Goal: Communication & Community: Answer question/provide support

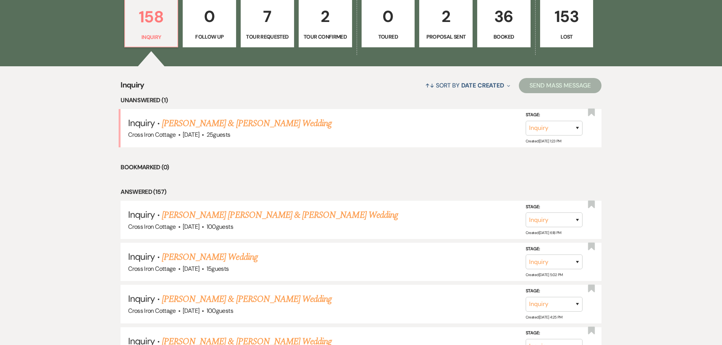
scroll to position [228, 0]
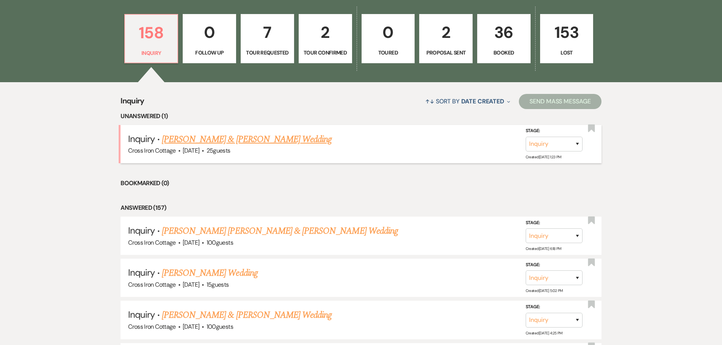
click at [259, 138] on link "[PERSON_NAME] & [PERSON_NAME] Wedding" at bounding box center [247, 140] width 170 height 14
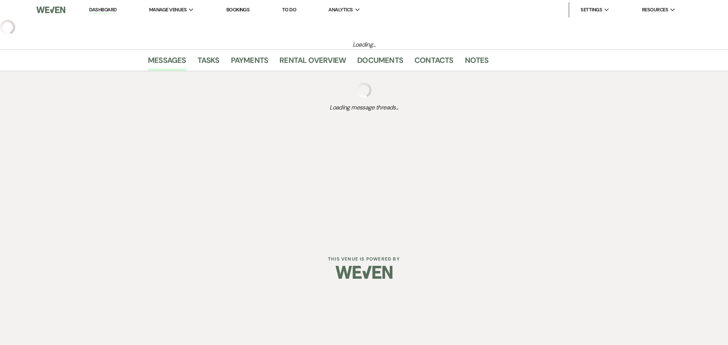
select select "5"
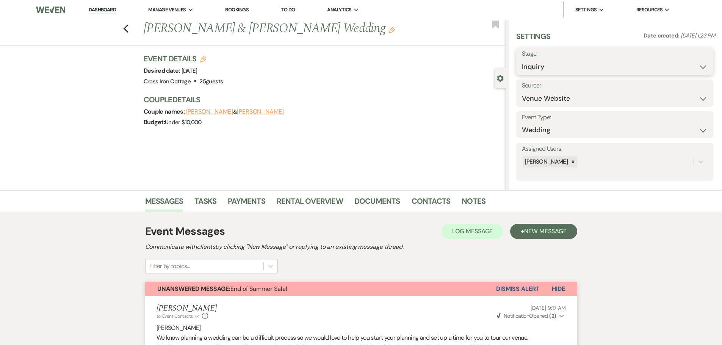
click at [659, 67] on select "Inquiry Follow Up Tour Requested Tour Confirmed Toured Proposal Sent Booked Lost" at bounding box center [615, 67] width 186 height 15
select select "8"
click at [522, 60] on select "Inquiry Follow Up Tour Requested Tour Confirmed Toured Proposal Sent Booked Lost" at bounding box center [615, 67] width 186 height 15
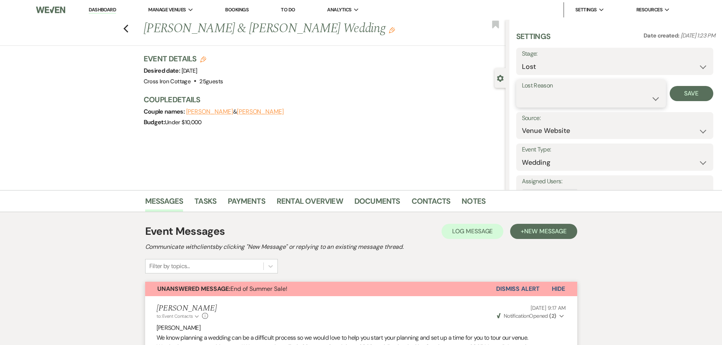
click at [650, 100] on select "Booked Elsewhere Budget Date Unavailable No Response Not a Good Match Capacity …" at bounding box center [591, 98] width 138 height 15
select select "6"
click at [522, 91] on select "Booked Elsewhere Budget Date Unavailable No Response Not a Good Match Capacity …" at bounding box center [591, 98] width 138 height 15
click at [686, 96] on button "Save" at bounding box center [692, 93] width 44 height 15
drag, startPoint x: 97, startPoint y: 9, endPoint x: 104, endPoint y: 10, distance: 6.5
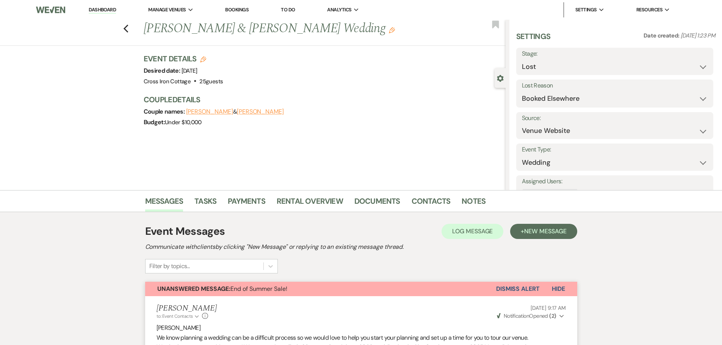
click at [97, 9] on link "Dashboard" at bounding box center [102, 9] width 27 height 7
select select "8"
select select "6"
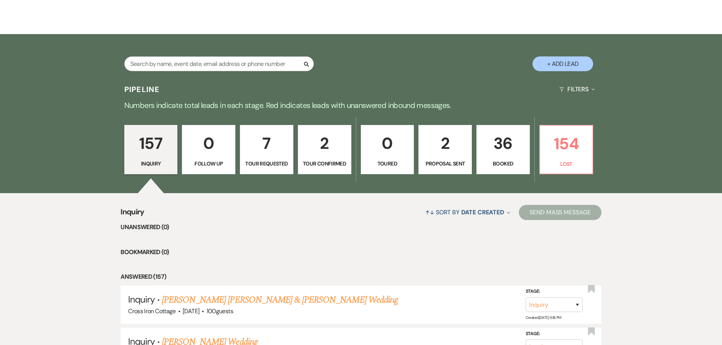
scroll to position [114, 0]
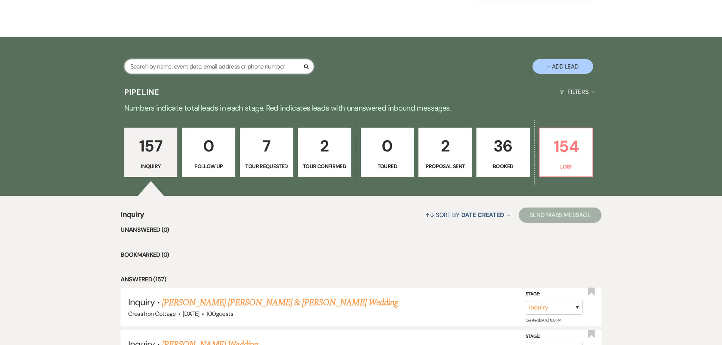
click at [188, 66] on input "text" at bounding box center [219, 66] width 190 height 15
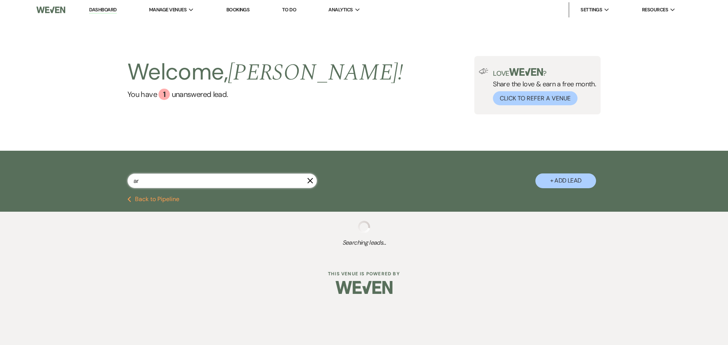
type input "ary"
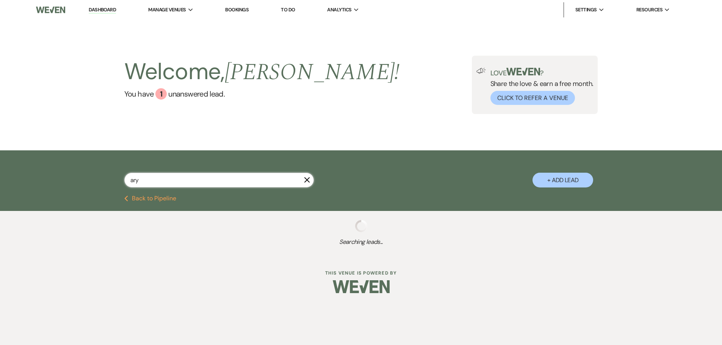
select select "8"
select select "5"
select select "8"
select select "6"
select select "8"
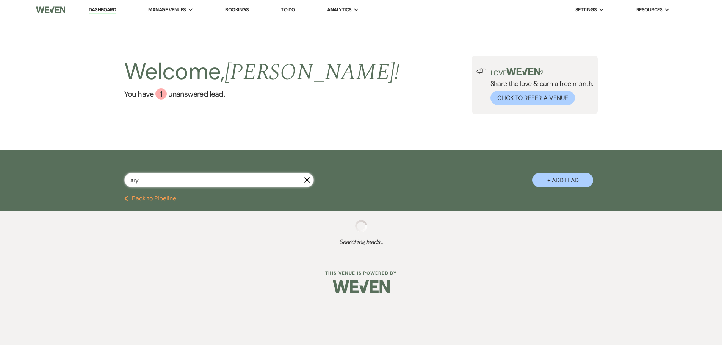
select select "5"
select select "8"
select select "6"
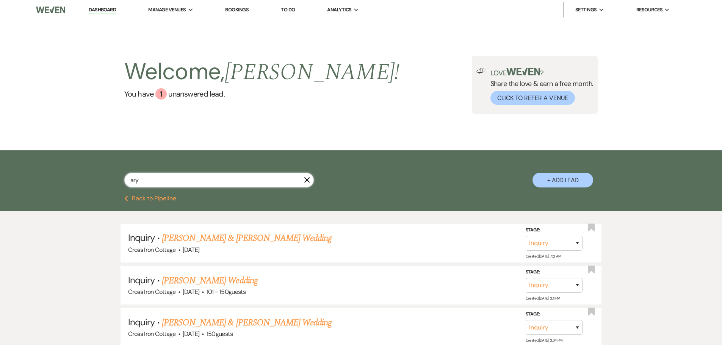
type input "aryn"
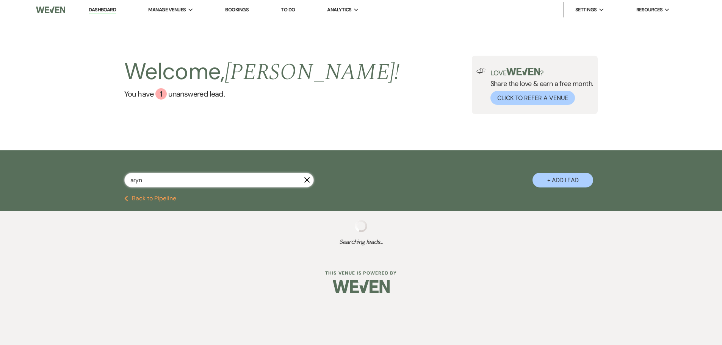
select select "8"
select select "6"
select select "8"
select select "5"
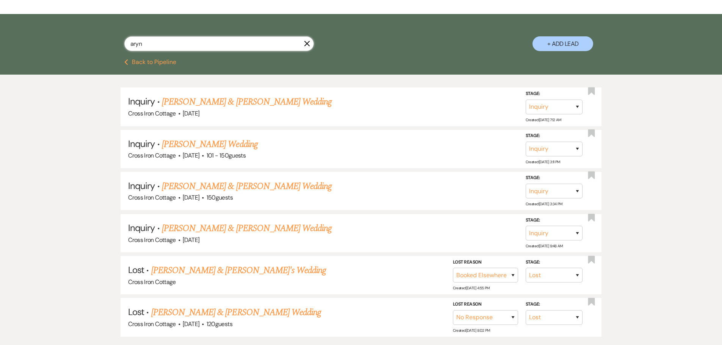
scroll to position [152, 0]
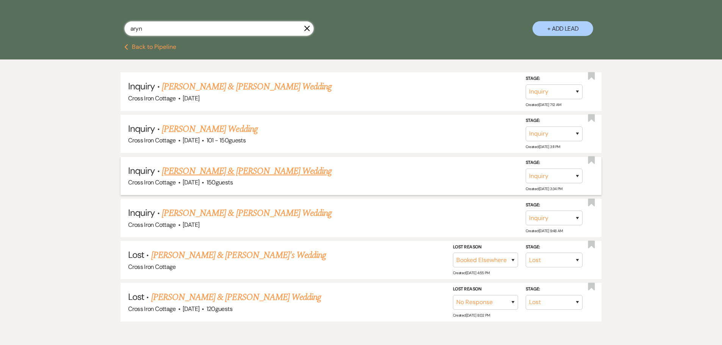
type input "aryn"
click at [257, 174] on link "[PERSON_NAME] & [PERSON_NAME] Wedding" at bounding box center [247, 172] width 170 height 14
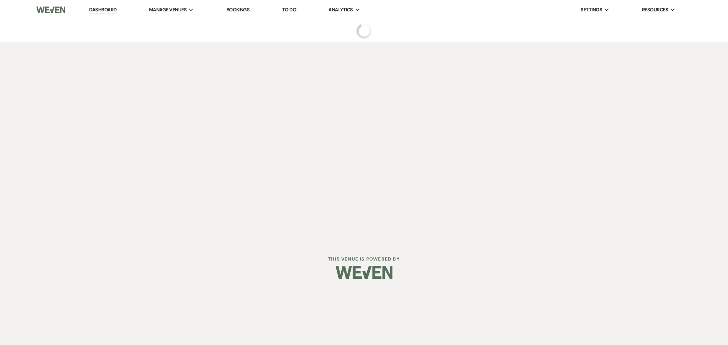
select select "5"
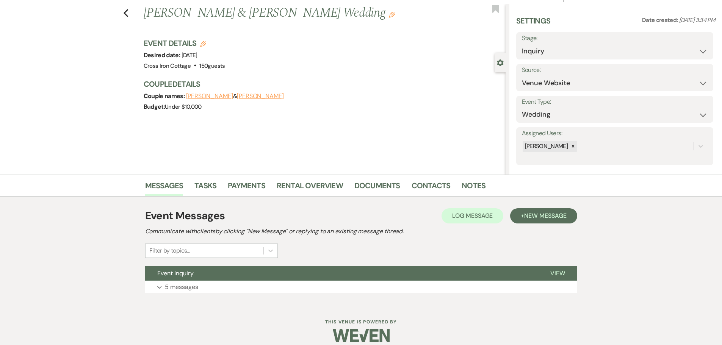
scroll to position [24, 0]
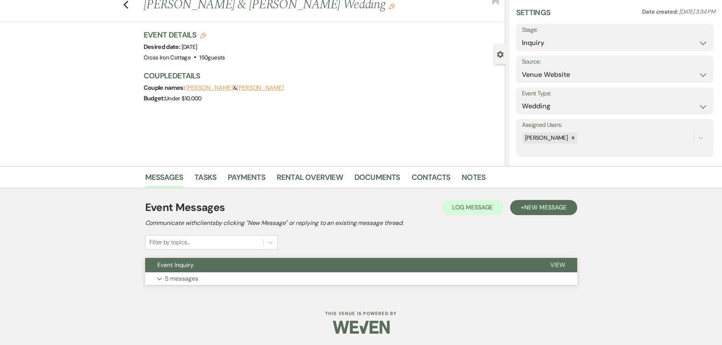
click at [562, 267] on span "View" at bounding box center [558, 265] width 15 height 8
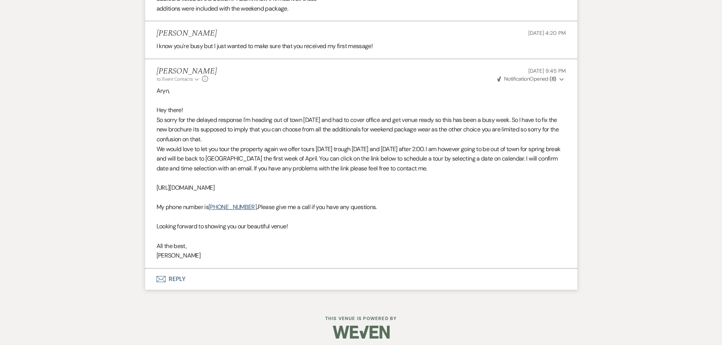
scroll to position [668, 0]
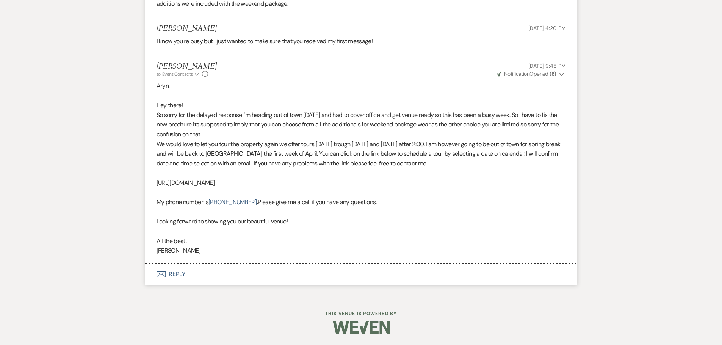
click at [186, 273] on button "Envelope Reply" at bounding box center [361, 274] width 432 height 21
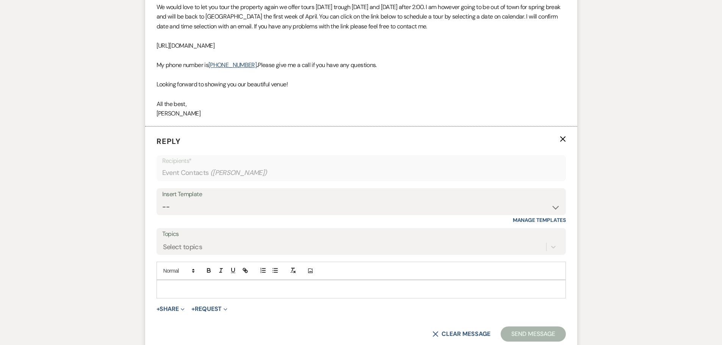
scroll to position [813, 0]
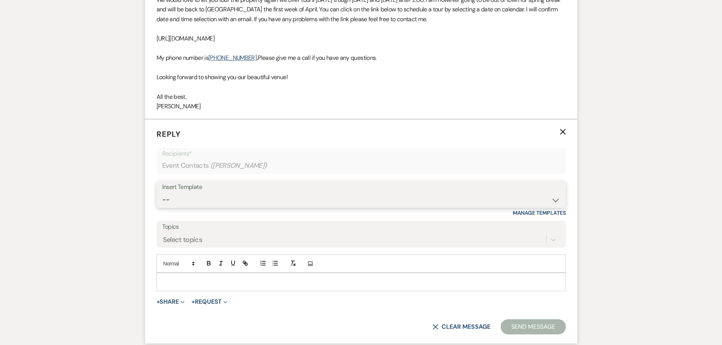
click at [348, 199] on select "-- Weven Planning Portal Introduction (Booked Events) Initial Inquiry Response …" at bounding box center [361, 200] width 398 height 15
select select "3736"
click at [162, 193] on select "-- Weven Planning Portal Introduction (Booked Events) Initial Inquiry Response …" at bounding box center [361, 200] width 398 height 15
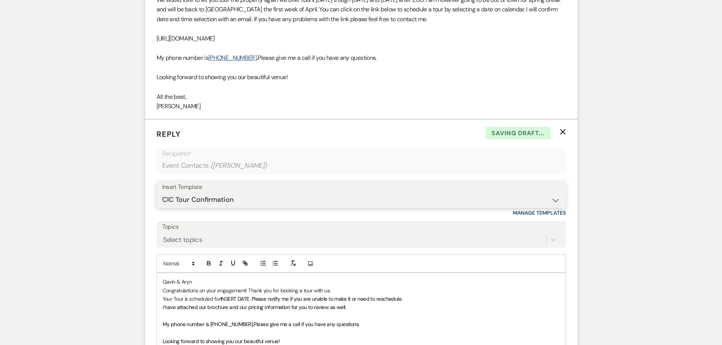
scroll to position [964, 0]
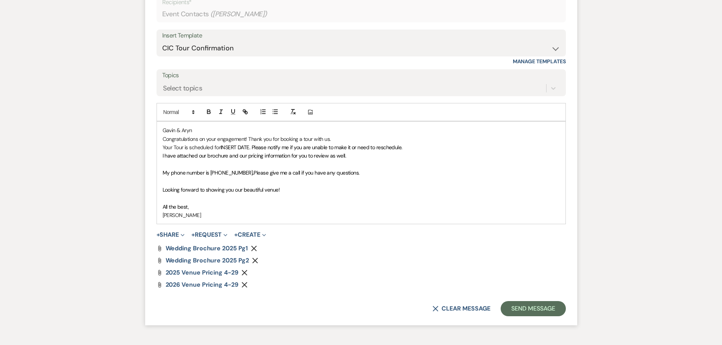
click at [252, 148] on span "INSERT DATE. Please notify me if you are unable to make it or need to reschedul…" at bounding box center [312, 147] width 182 height 7
click at [355, 158] on p "I have attached our brochure and our pricing information for you to review as w…" at bounding box center [361, 156] width 397 height 8
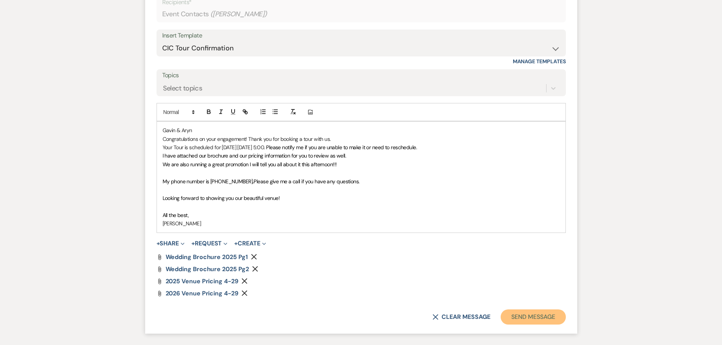
click at [543, 319] on button "Send Message" at bounding box center [533, 317] width 65 height 15
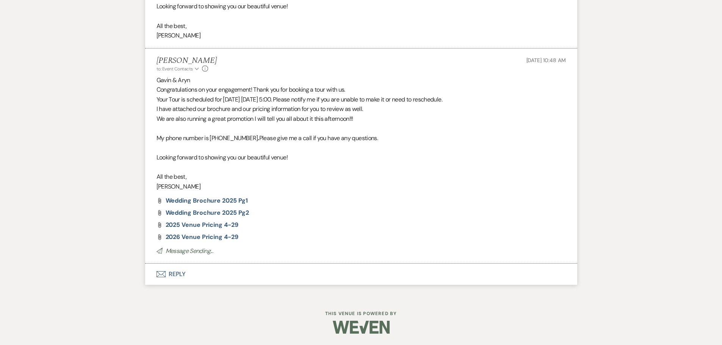
scroll to position [152, 0]
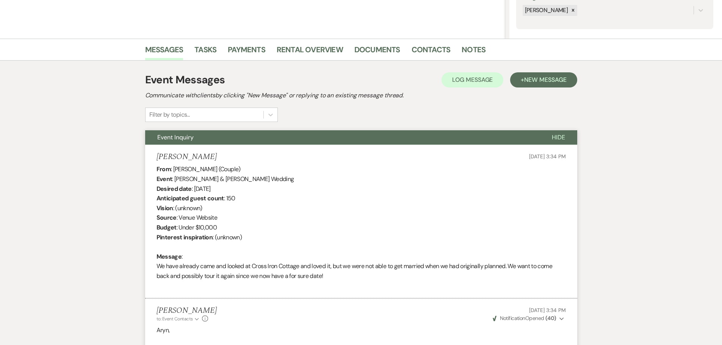
select select "8"
select select "6"
select select "8"
select select "5"
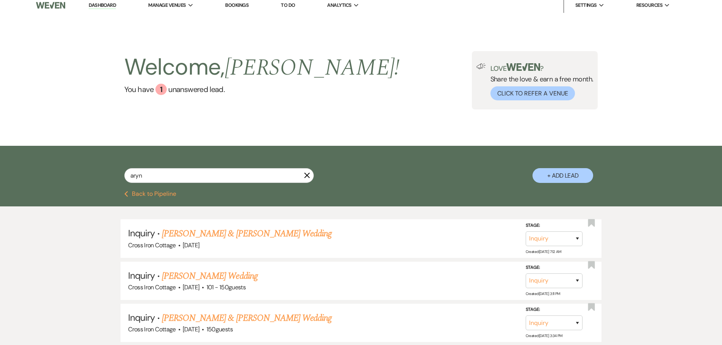
scroll to position [0, 0]
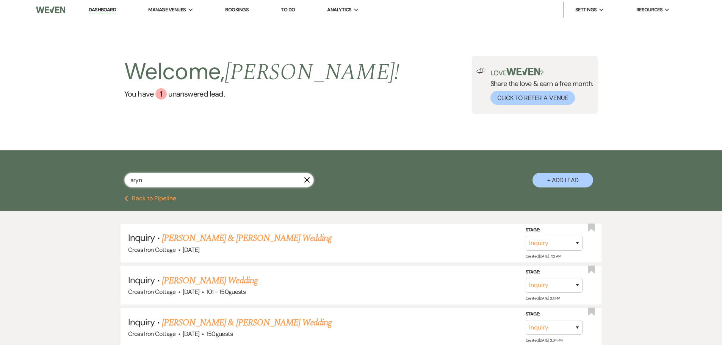
click at [163, 181] on input "aryn" at bounding box center [219, 180] width 190 height 15
type input "ar"
select select "8"
select select "5"
select select "8"
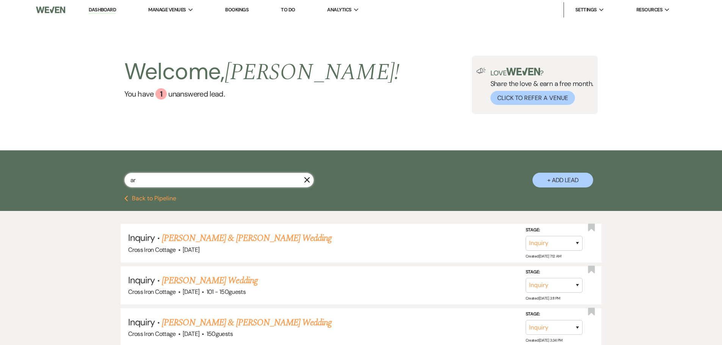
select select "6"
type input "a"
click at [93, 10] on link "Dashboard" at bounding box center [102, 9] width 27 height 7
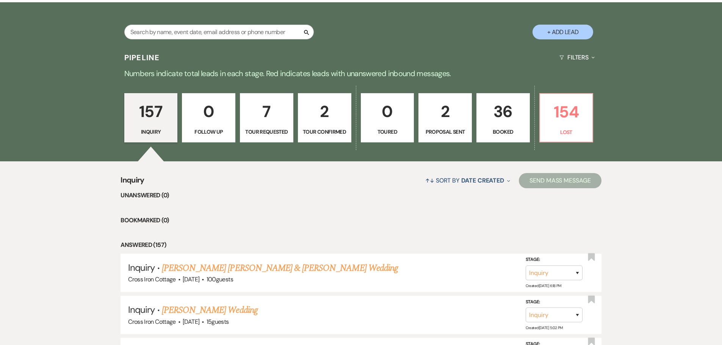
scroll to position [190, 0]
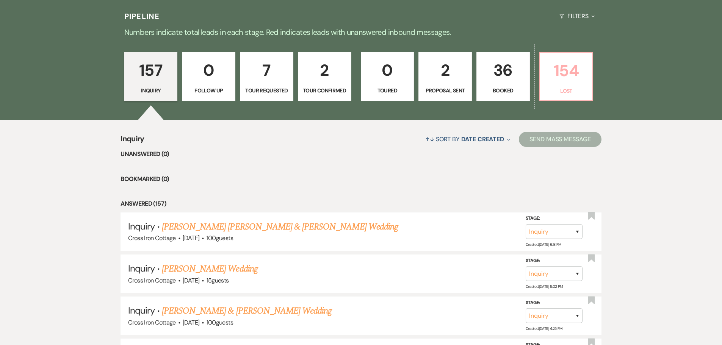
click at [576, 74] on p "154" at bounding box center [567, 70] width 44 height 25
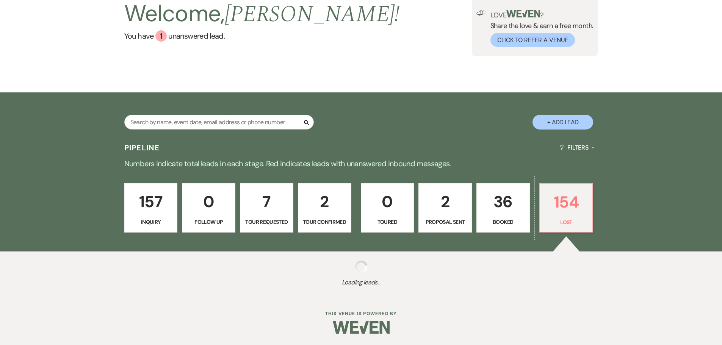
scroll to position [58, 0]
select select "8"
select select "6"
select select "8"
select select "5"
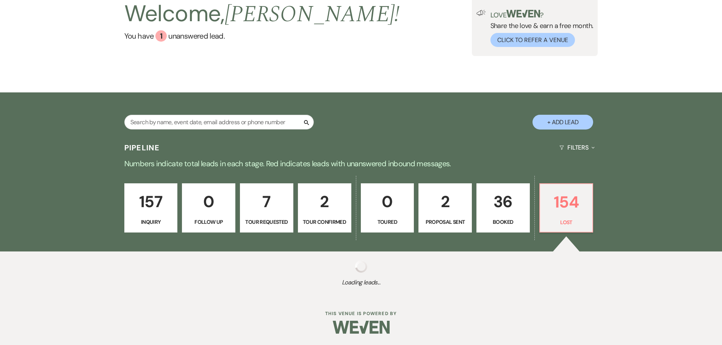
select select "8"
select select "7"
select select "8"
select select "5"
select select "8"
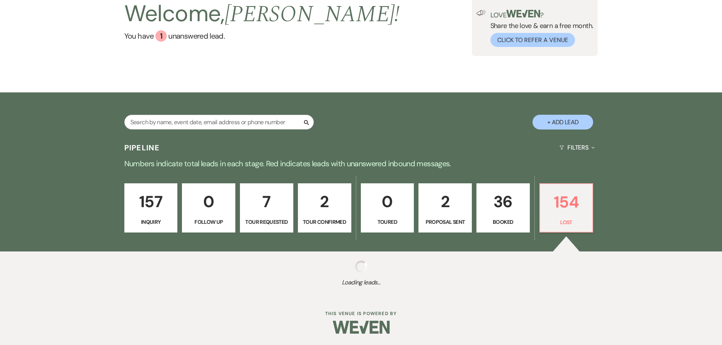
select select "7"
select select "8"
select select "5"
select select "8"
select select "5"
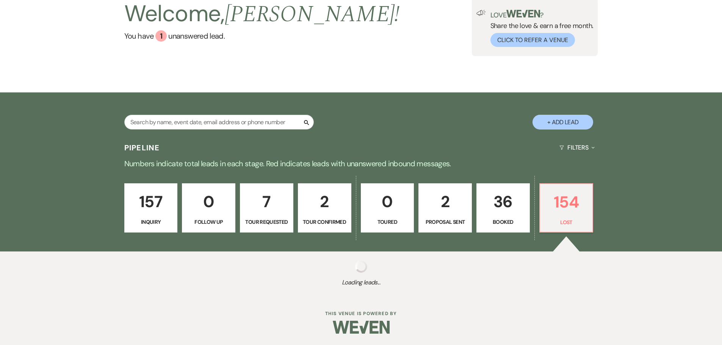
select select "8"
select select "5"
select select "8"
select select "7"
select select "8"
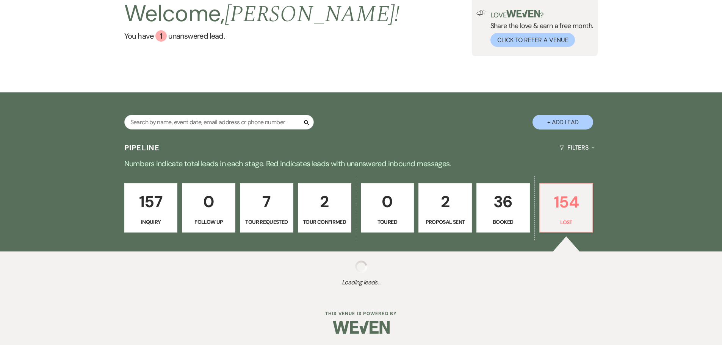
select select "5"
select select "8"
select select "7"
select select "8"
select select "5"
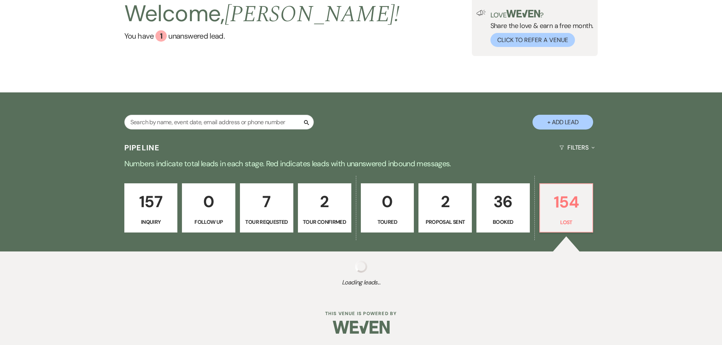
select select "8"
select select "9"
select select "8"
select select "5"
select select "8"
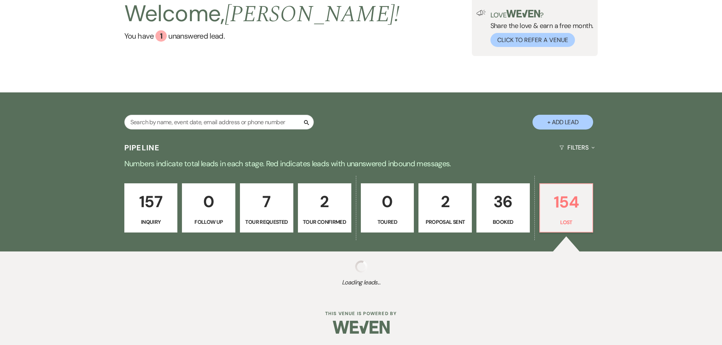
select select "5"
select select "8"
select select "5"
select select "8"
select select "5"
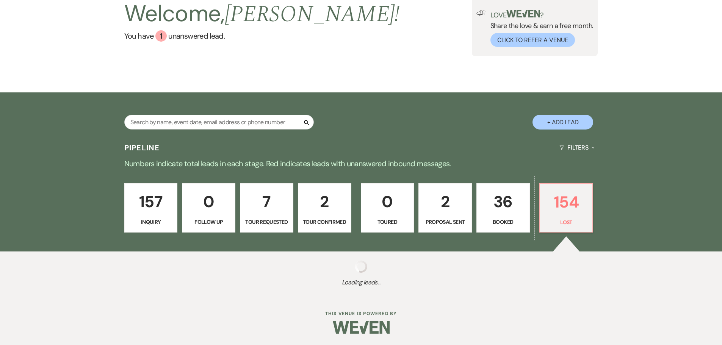
select select "8"
select select "5"
select select "8"
select select "7"
select select "8"
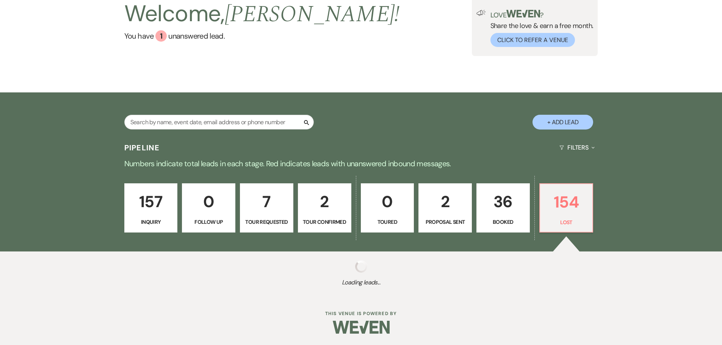
select select "10"
select select "8"
select select "1"
select select "8"
select select "1"
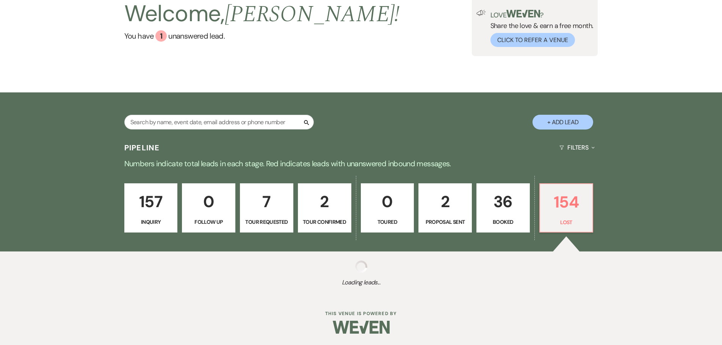
select select "8"
select select "5"
select select "8"
select select "5"
select select "8"
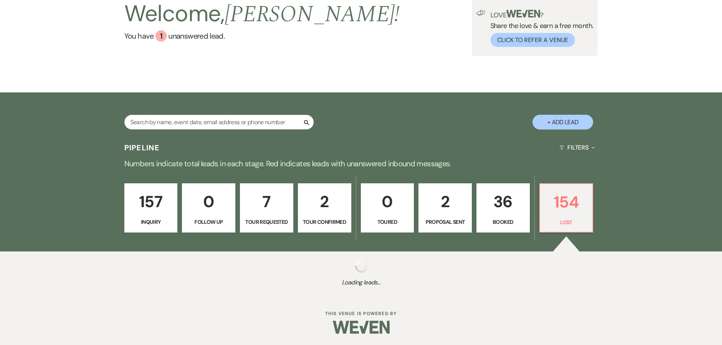
select select "6"
select select "8"
select select "6"
select select "8"
select select "5"
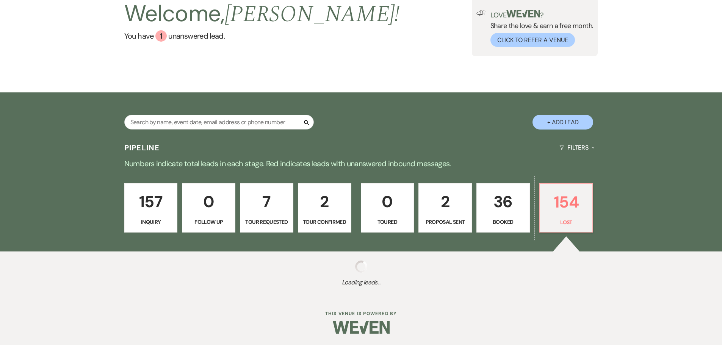
select select "8"
select select "5"
select select "8"
select select "1"
select select "8"
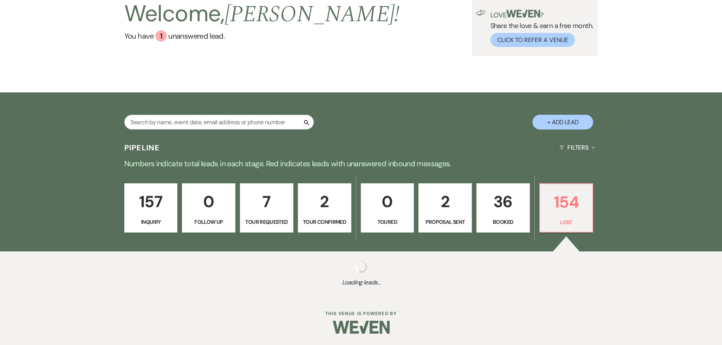
select select "1"
select select "8"
select select "5"
select select "8"
select select "7"
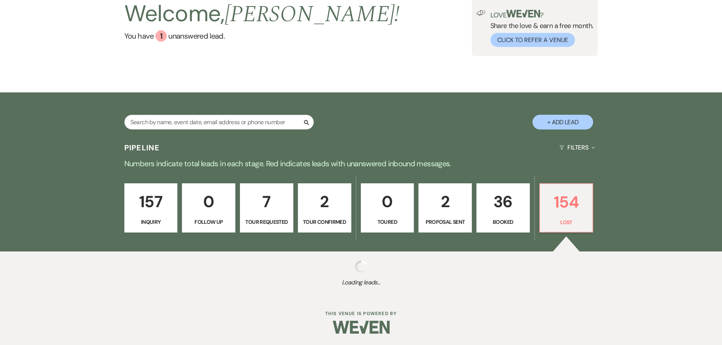
select select "8"
select select "7"
select select "8"
select select "5"
select select "8"
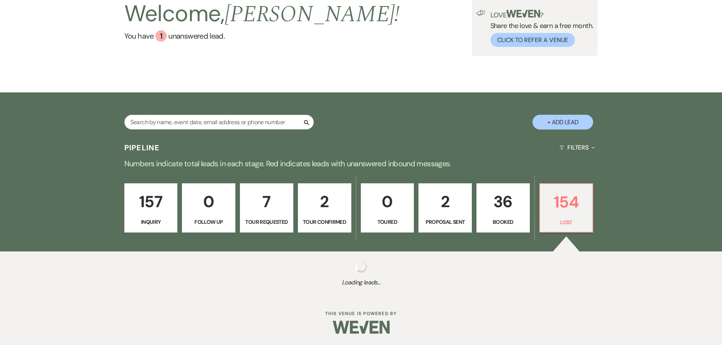
select select "6"
select select "8"
select select "6"
select select "8"
select select "5"
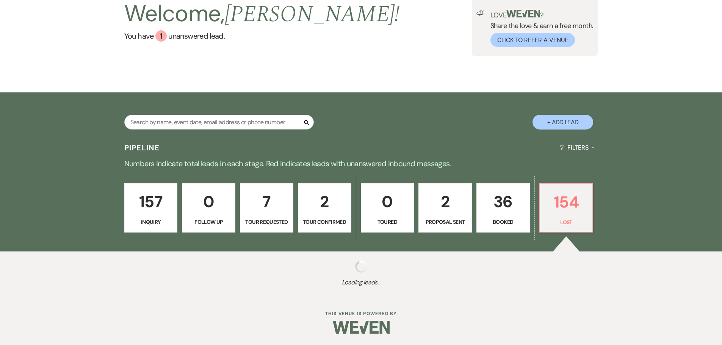
select select "8"
select select "5"
select select "8"
select select "5"
select select "8"
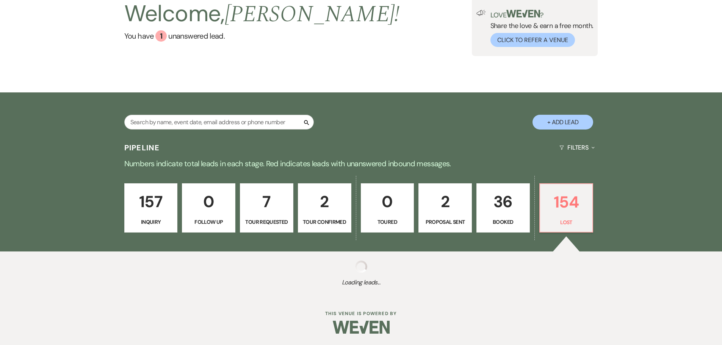
select select "6"
select select "8"
select select "5"
select select "8"
select select "5"
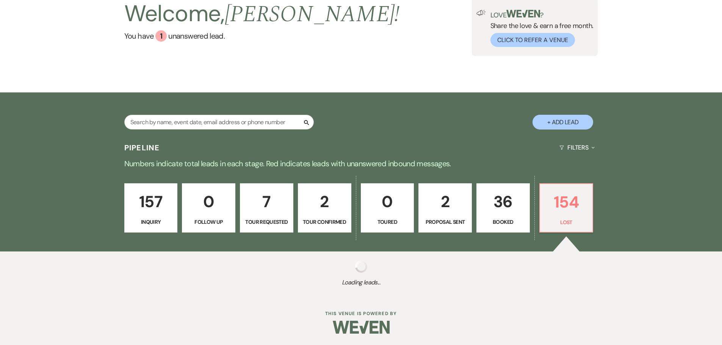
select select "8"
select select "7"
select select "8"
select select "7"
select select "8"
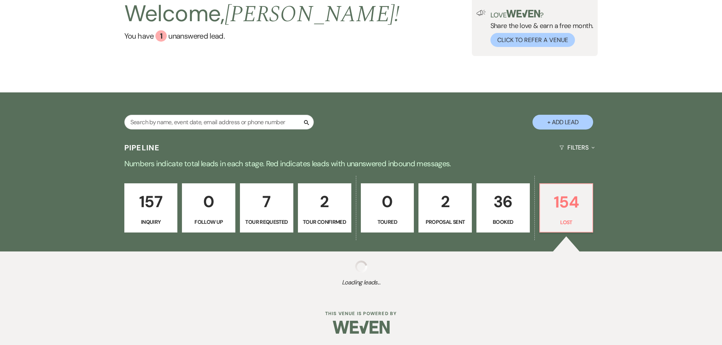
select select "7"
select select "8"
select select "5"
select select "8"
select select "5"
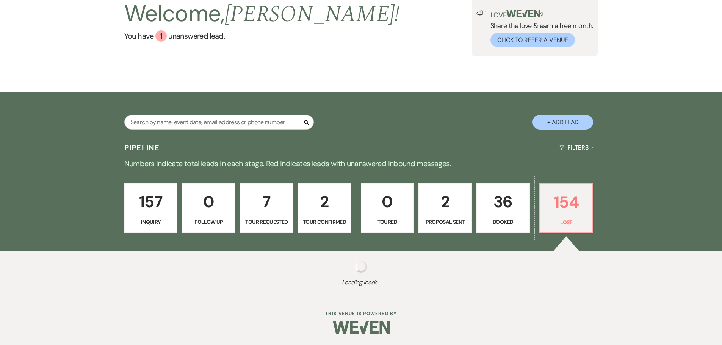
select select "8"
select select "5"
select select "8"
select select "5"
select select "8"
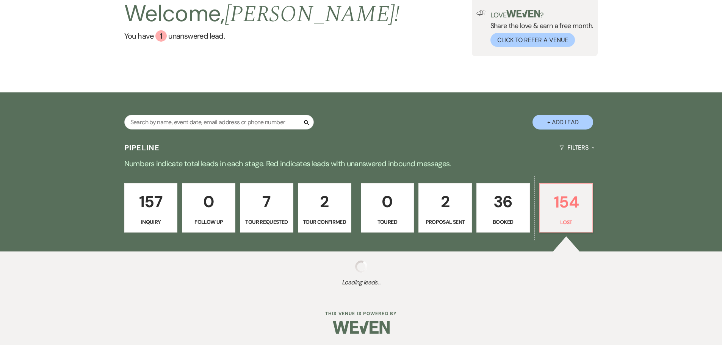
select select "6"
select select "8"
select select "7"
select select "8"
select select "5"
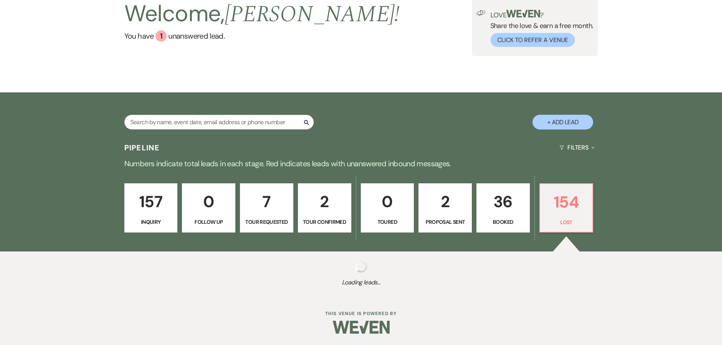
select select "8"
select select "6"
select select "8"
select select "5"
select select "8"
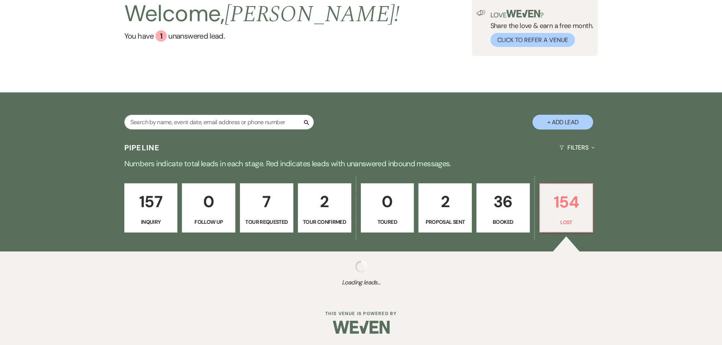
select select "5"
select select "8"
select select "7"
select select "8"
select select "5"
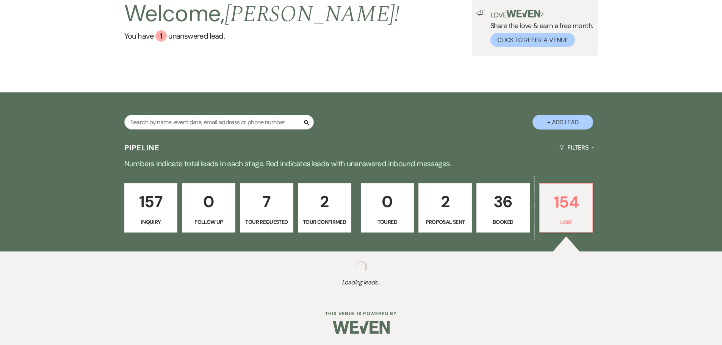
select select "8"
select select "5"
select select "8"
select select "5"
select select "8"
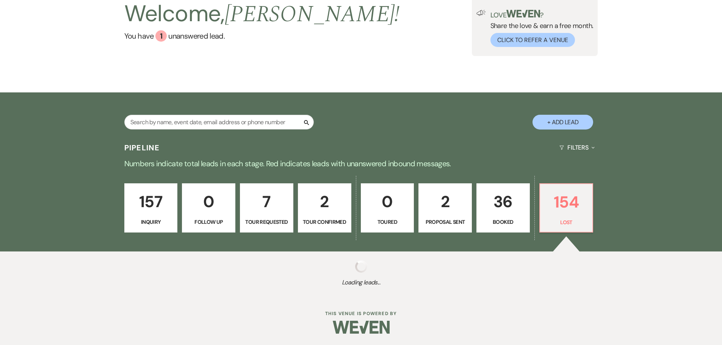
select select "5"
select select "8"
select select "5"
select select "8"
select select "5"
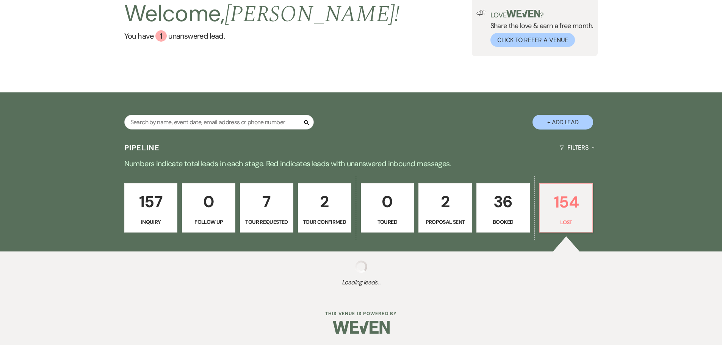
select select "8"
select select "10"
select select "8"
select select "9"
select select "8"
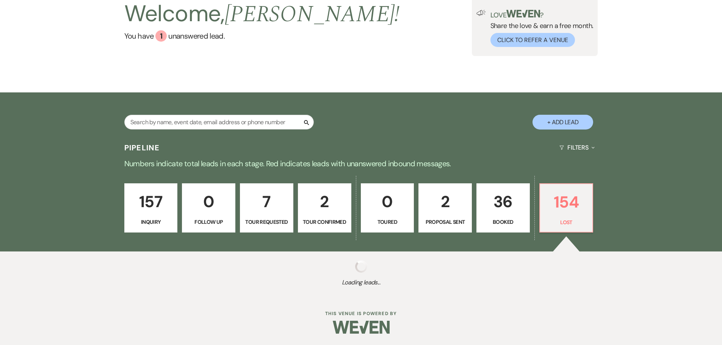
select select "5"
select select "8"
select select "5"
select select "8"
select select "5"
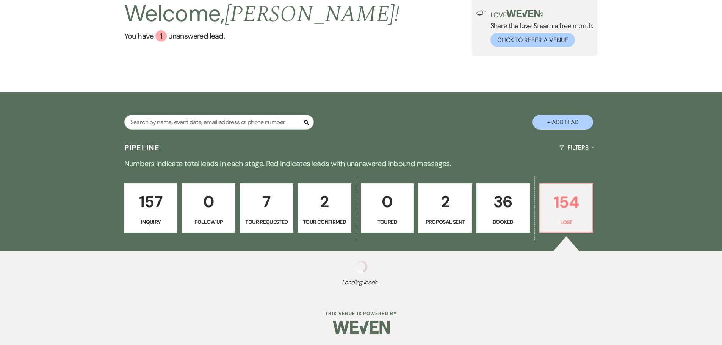
select select "8"
select select "5"
select select "8"
select select "5"
select select "8"
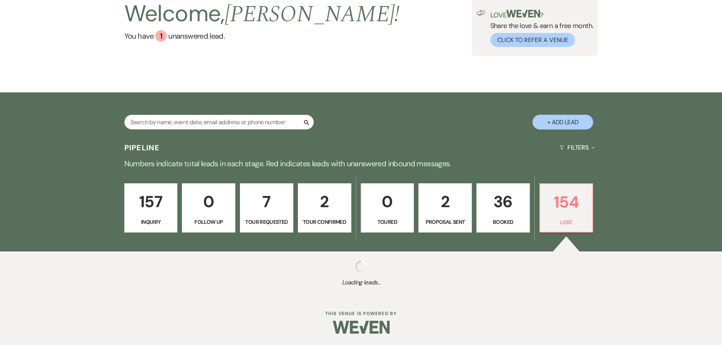
select select "5"
select select "8"
select select "5"
select select "8"
select select "5"
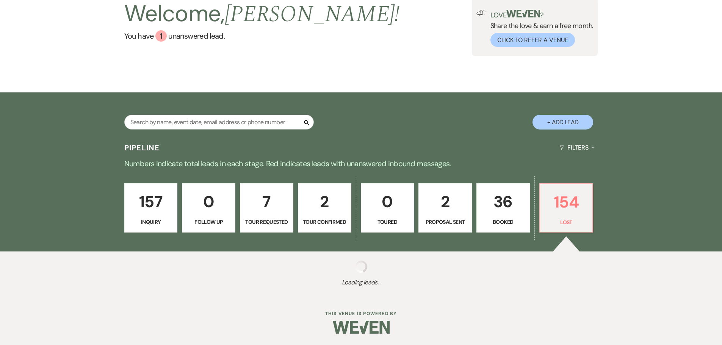
select select "8"
select select "5"
select select "8"
select select "5"
select select "8"
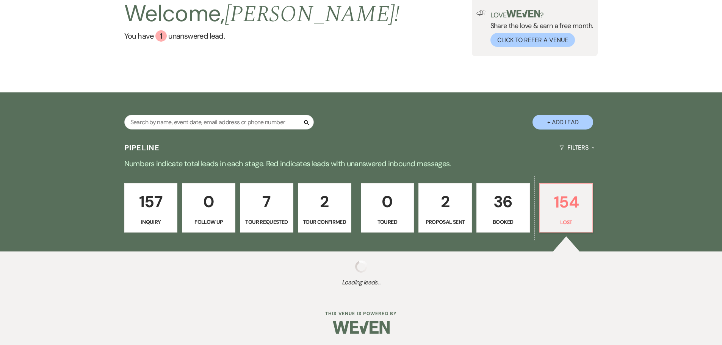
select select "5"
select select "8"
select select "5"
select select "8"
select select "5"
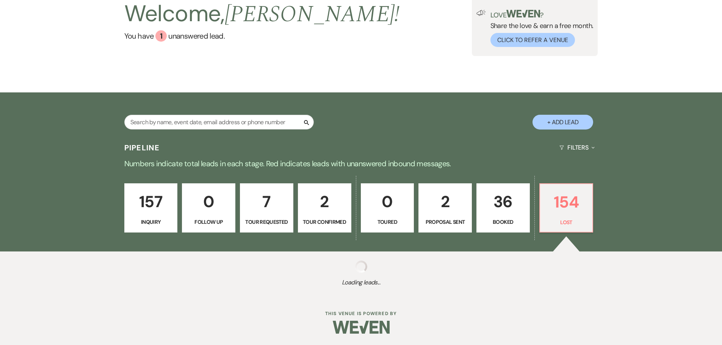
select select "8"
select select "5"
select select "8"
select select "5"
select select "8"
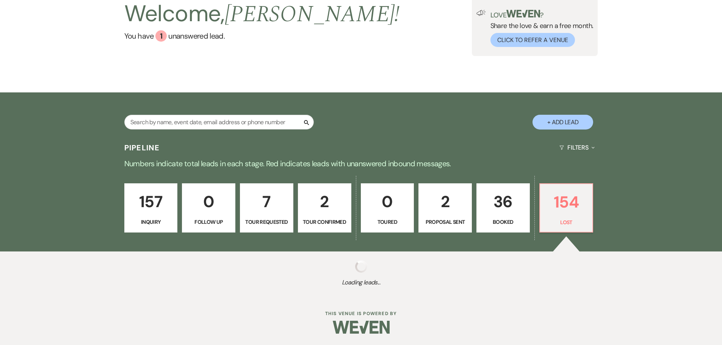
select select "5"
select select "8"
select select "5"
select select "8"
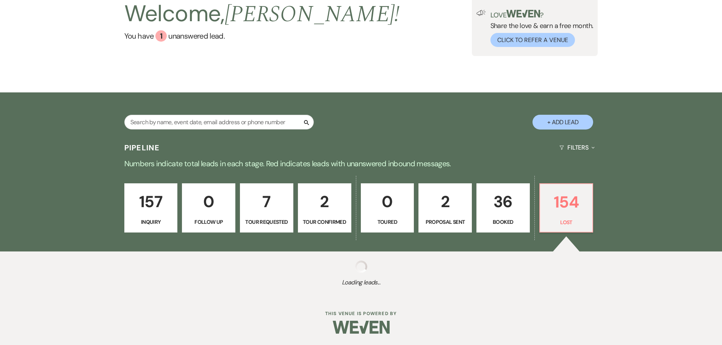
select select "8"
select select "5"
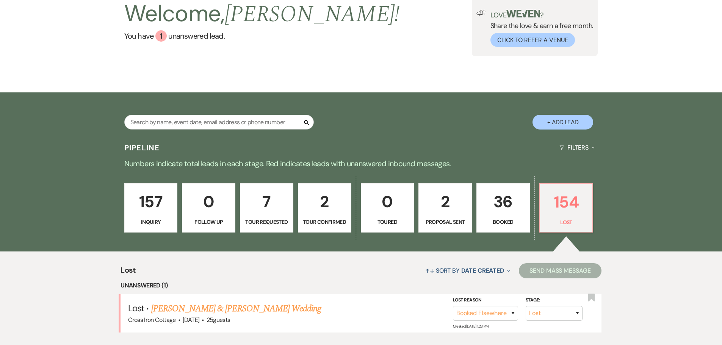
scroll to position [190, 0]
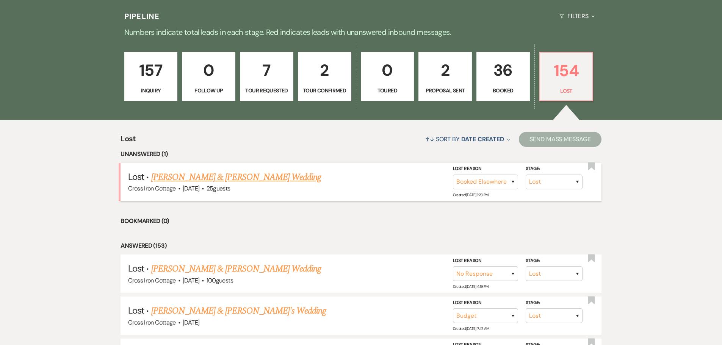
click at [267, 178] on link "[PERSON_NAME] & [PERSON_NAME] Wedding" at bounding box center [236, 178] width 170 height 14
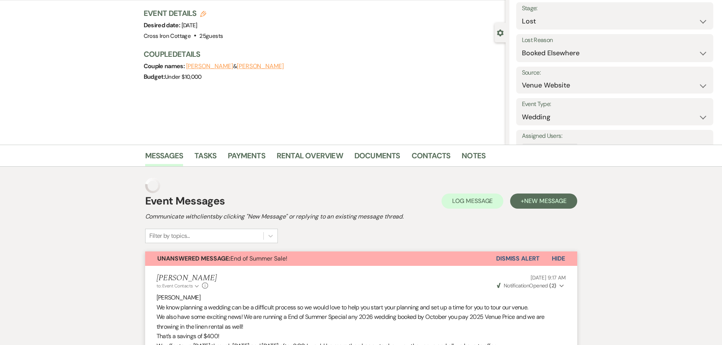
scroll to position [152, 0]
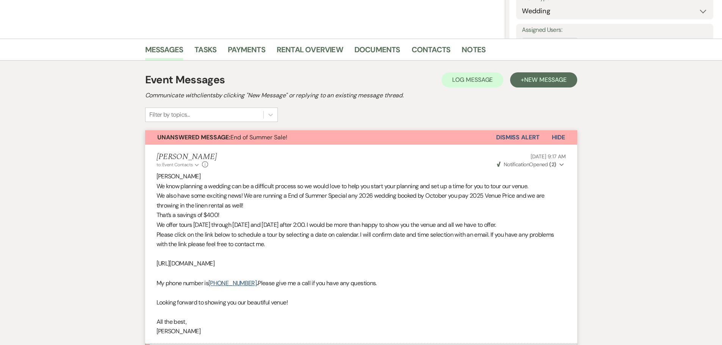
click at [527, 137] on button "Dismiss Alert" at bounding box center [518, 137] width 44 height 14
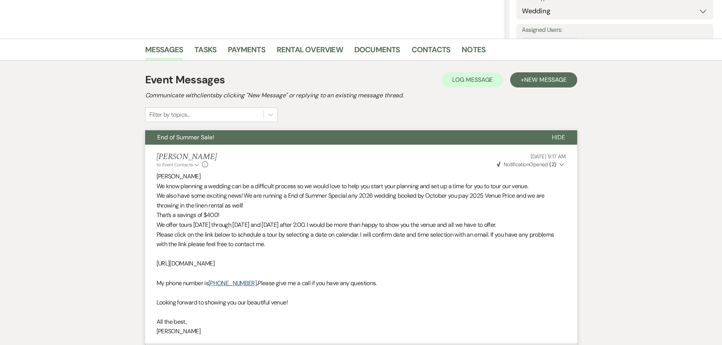
scroll to position [0, 0]
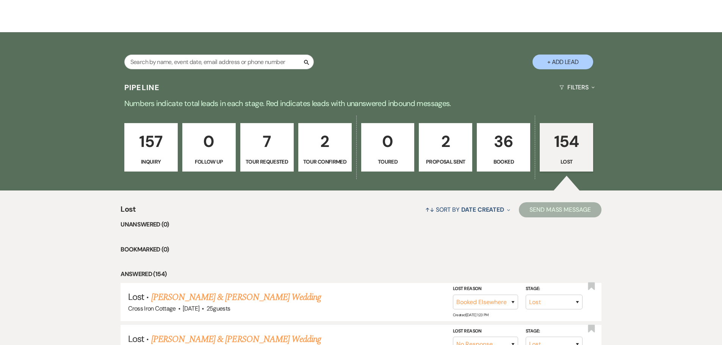
scroll to position [114, 0]
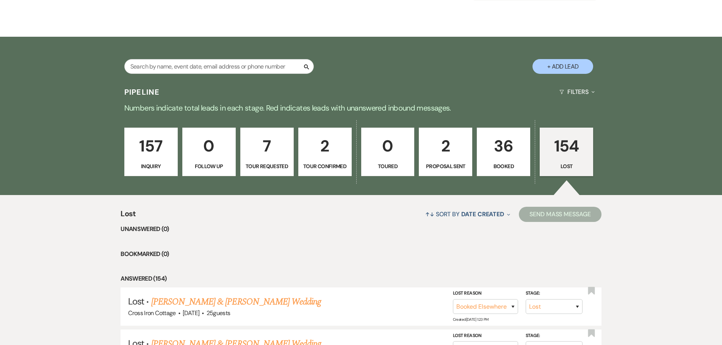
click at [146, 147] on p "157" at bounding box center [151, 145] width 44 height 25
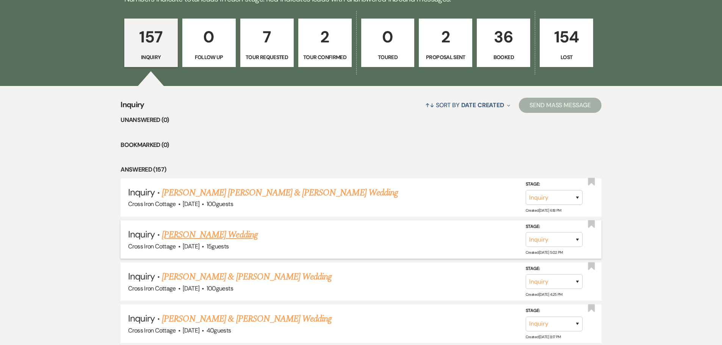
scroll to position [265, 0]
